Goal: Transaction & Acquisition: Purchase product/service

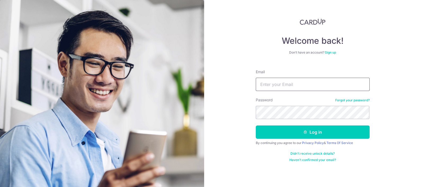
type input "[EMAIL_ADDRESS][DOMAIN_NAME]"
click at [256, 125] on button "Log in" at bounding box center [313, 131] width 114 height 13
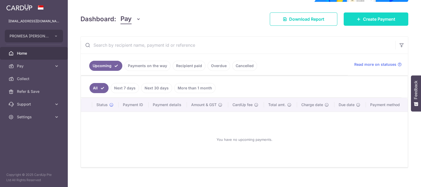
click at [350, 23] on link "Create Payment" at bounding box center [376, 18] width 65 height 13
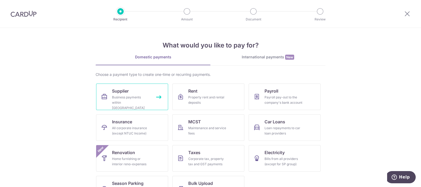
click at [96, 86] on link "Supplier Business payments within Singapore" at bounding box center [132, 96] width 72 height 26
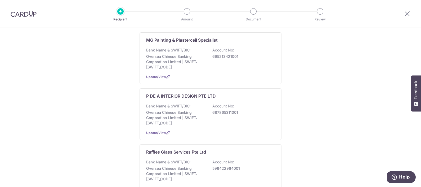
scroll to position [364, 0]
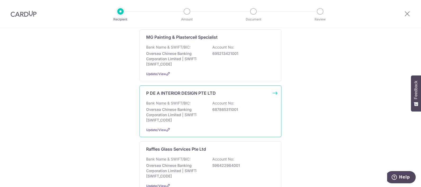
click at [185, 107] on p "Oversea Chinese Banking Corporation Limited | SWIFT: OCBCSGSGXXX" at bounding box center [175, 115] width 59 height 16
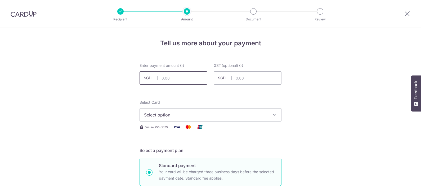
click at [180, 80] on input "text" at bounding box center [174, 77] width 68 height 13
type input "2,500.00"
click at [173, 114] on span "Select option" at bounding box center [205, 114] width 123 height 6
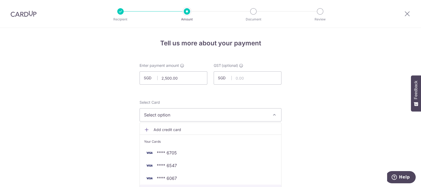
scroll to position [66, 0]
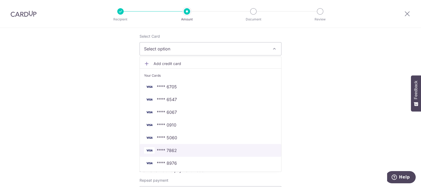
click at [175, 150] on span "**** 7862" at bounding box center [210, 150] width 133 height 6
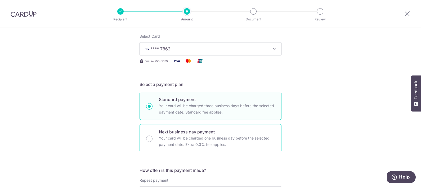
click at [175, 139] on p "Your card will be charged one business day before the selected payment date. Ex…" at bounding box center [217, 141] width 116 height 13
click at [153, 139] on input "Next business day payment Your card will be charged one business day before the…" at bounding box center [149, 138] width 6 height 6
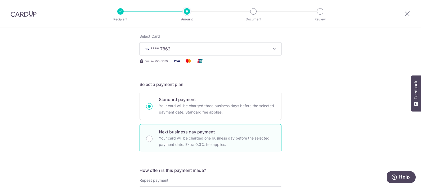
radio input "false"
radio input "true"
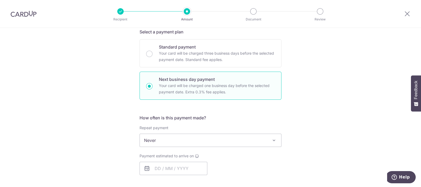
scroll to position [132, 0]
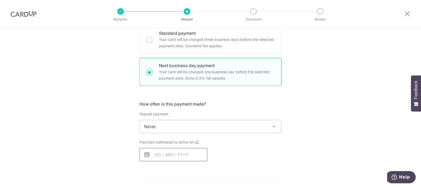
click at [169, 154] on input "text" at bounding box center [174, 154] width 68 height 13
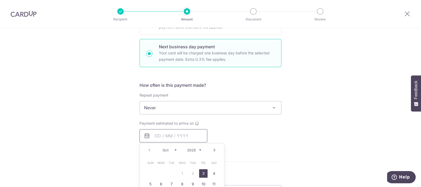
scroll to position [166, 0]
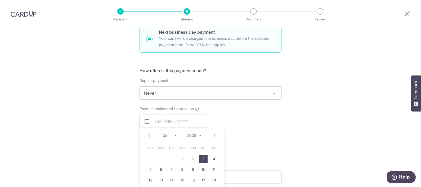
click at [203, 156] on link "3" at bounding box center [203, 158] width 8 height 8
type input "[DATE]"
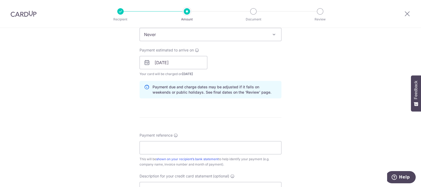
scroll to position [231, 0]
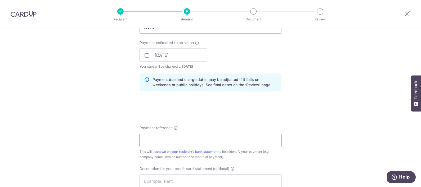
click at [200, 138] on input "Payment reference" at bounding box center [211, 139] width 142 height 13
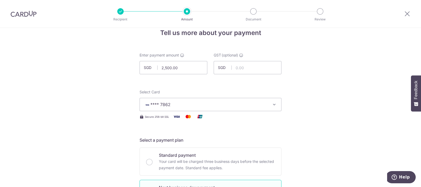
scroll to position [0, 0]
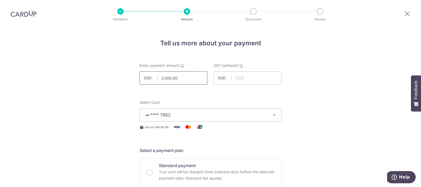
click at [167, 78] on input "2,500.00" at bounding box center [174, 77] width 68 height 13
click at [166, 77] on input "2,500.00" at bounding box center [174, 77] width 68 height 13
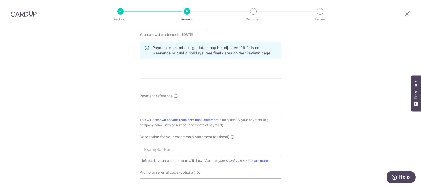
scroll to position [265, 0]
type input "2,600.00"
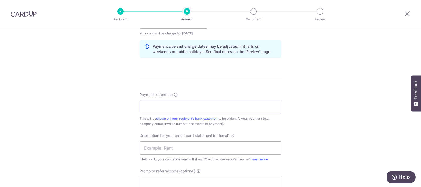
click at [176, 103] on input "Payment reference" at bounding box center [211, 106] width 142 height 13
paste input "INV202588"
type input "INV202588"
type input "2,600.00"
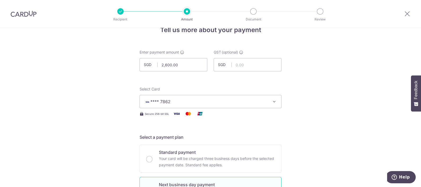
scroll to position [0, 0]
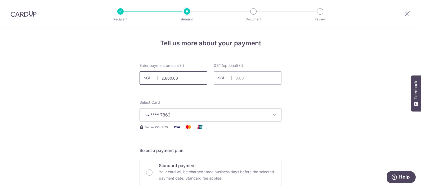
type input "INV202588"
drag, startPoint x: 180, startPoint y: 79, endPoint x: 158, endPoint y: 60, distance: 29.3
type input "2,550.00"
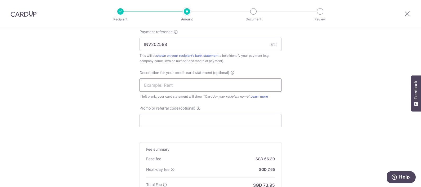
scroll to position [331, 0]
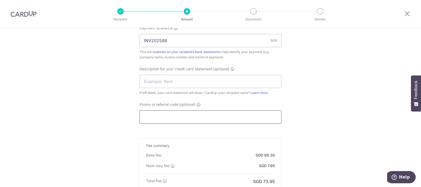
click at [162, 117] on input "Promo or referral code (optional)" at bounding box center [211, 116] width 142 height 13
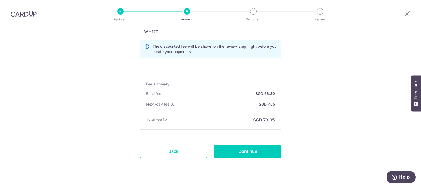
scroll to position [426, 0]
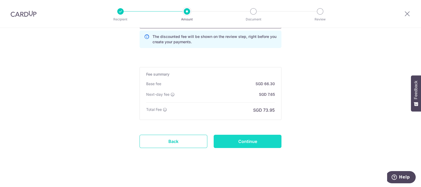
type input "WH170"
click at [230, 136] on input "Continue" at bounding box center [248, 141] width 68 height 13
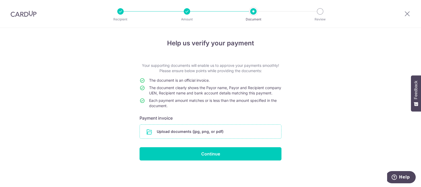
click at [191, 138] on input "file" at bounding box center [210, 131] width 141 height 14
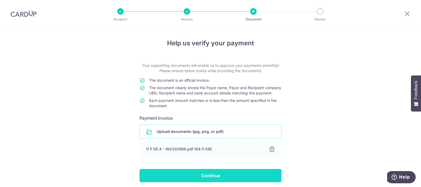
click at [177, 181] on input "Continue" at bounding box center [211, 175] width 142 height 13
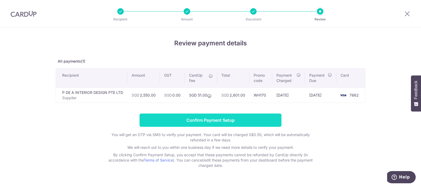
click at [203, 118] on input "Confirm Payment Setup" at bounding box center [211, 119] width 142 height 13
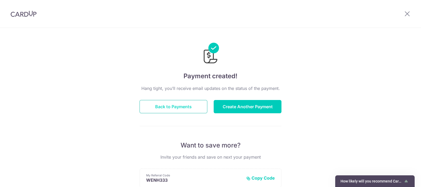
click at [182, 102] on button "Back to Payments" at bounding box center [174, 106] width 68 height 13
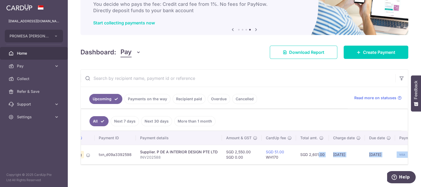
scroll to position [0, 42]
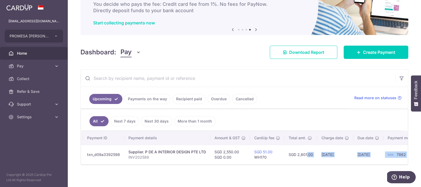
drag, startPoint x: 340, startPoint y: 163, endPoint x: 374, endPoint y: 174, distance: 36.4
click at [374, 174] on div "× Pause Schedule Pause all future payments in this series Pause just this one p…" at bounding box center [244, 93] width 353 height 187
click at [372, 158] on td "[DATE]" at bounding box center [368, 154] width 30 height 19
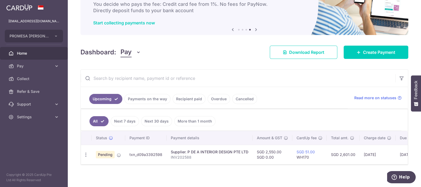
click at [178, 185] on div "× Pause Schedule Pause all future payments in this series Pause just this one p…" at bounding box center [244, 93] width 353 height 187
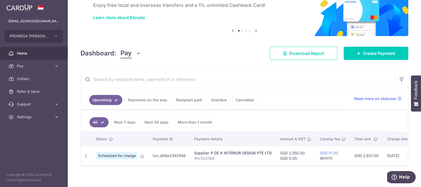
scroll to position [38, 0]
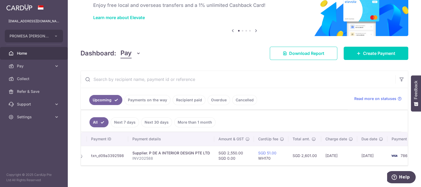
scroll to position [0, 82]
